Goal: Go to known website: Access a specific website the user already knows

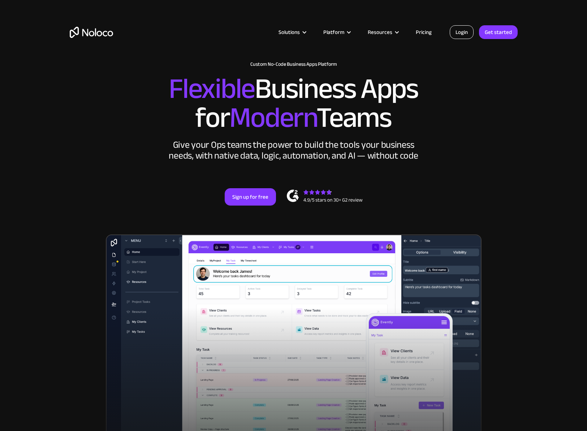
click at [460, 31] on link "Login" at bounding box center [462, 32] width 24 height 14
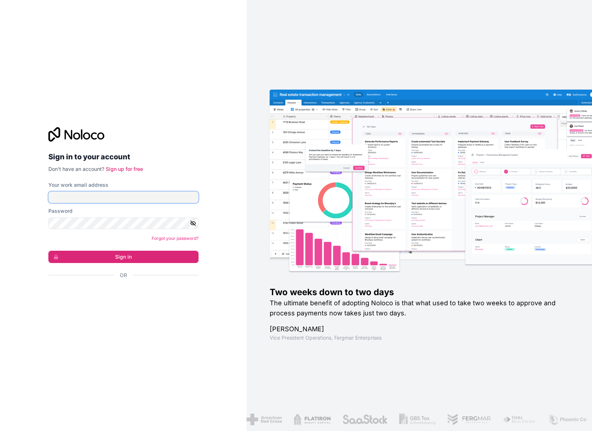
type input "[EMAIL_ADDRESS][PERSON_NAME][DOMAIN_NAME]"
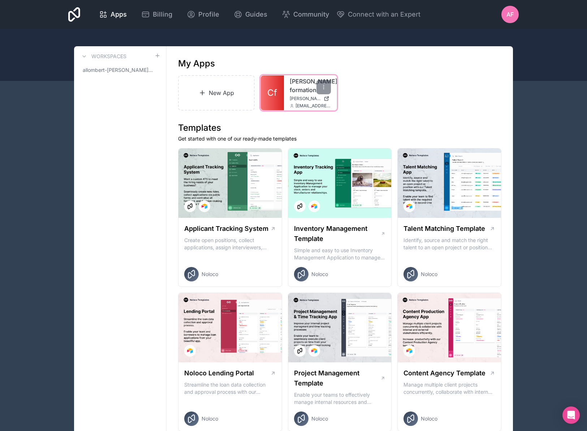
click at [302, 100] on span "[PERSON_NAME][DOMAIN_NAME]" at bounding box center [305, 99] width 31 height 6
